Goal: Task Accomplishment & Management: Use online tool/utility

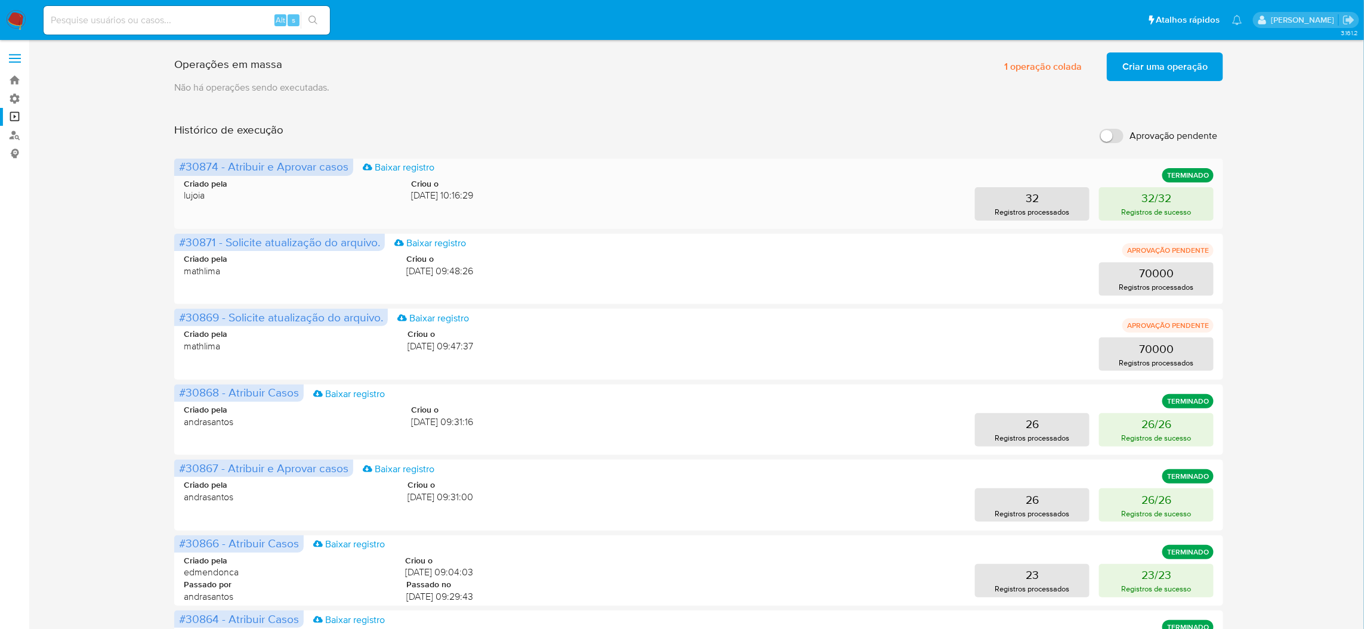
click at [705, 197] on div "#30874 - Atribuir e Aprovar casos Baixar registro TERMINADO Criado pela lujoia …" at bounding box center [698, 194] width 1049 height 70
